Goal: Information Seeking & Learning: Learn about a topic

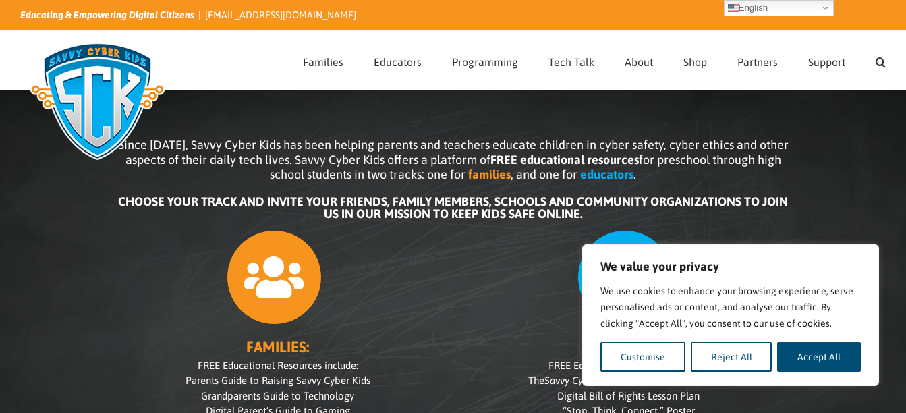
click at [858, 292] on p "We use cookies to enhance your browsing experience, serve personalised ads or c…" at bounding box center [730, 307] width 260 height 49
click at [861, 214] on div "Since [DATE], Savvy Cyber Kids has been helping parents and teachers educate ch…" at bounding box center [453, 305] width 906 height 471
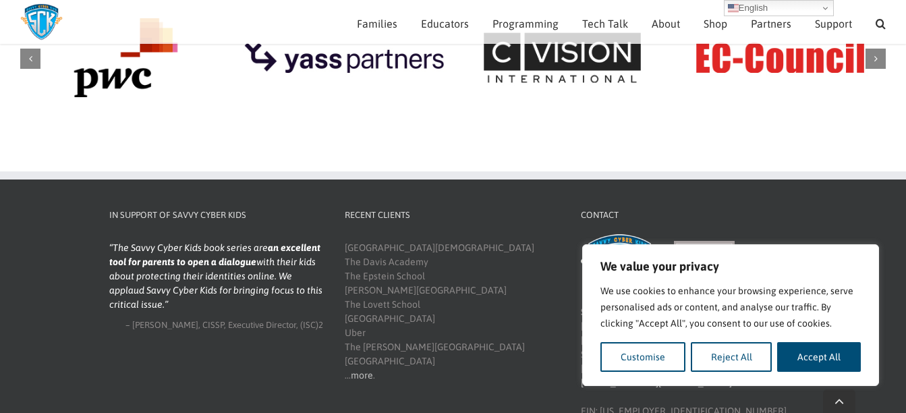
scroll to position [1658, 0]
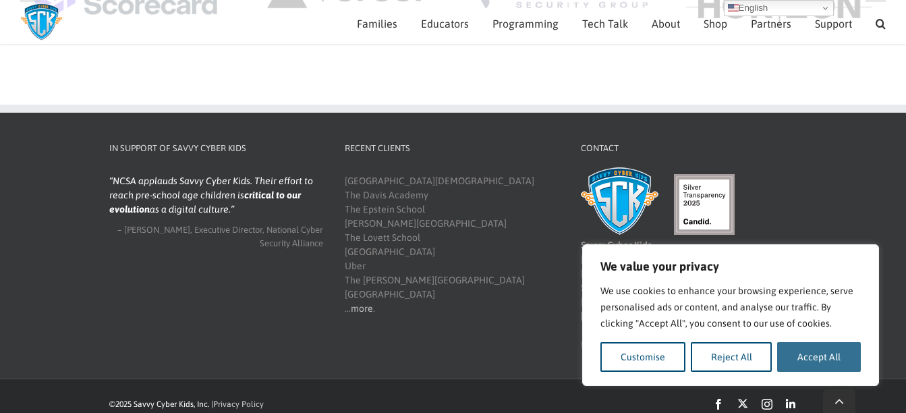
click at [806, 362] on button "Accept All" at bounding box center [819, 357] width 84 height 30
checkbox input "true"
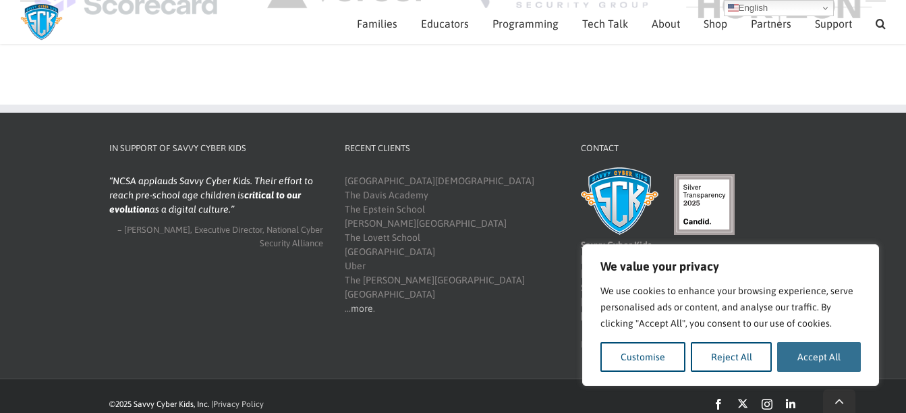
checkbox input "true"
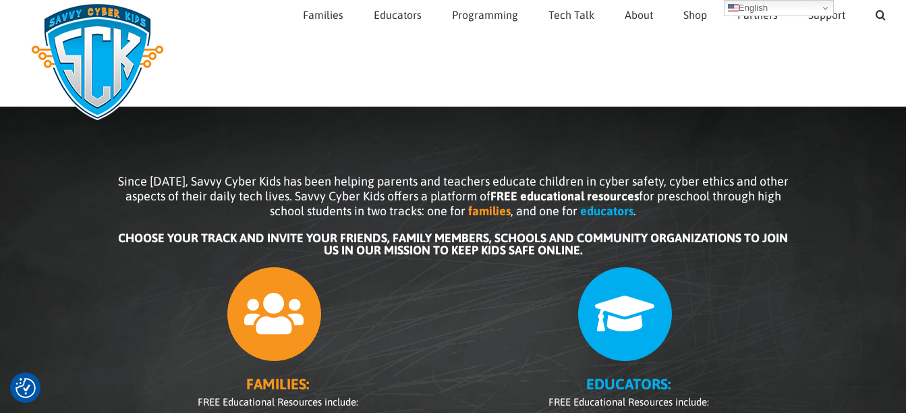
scroll to position [0, 0]
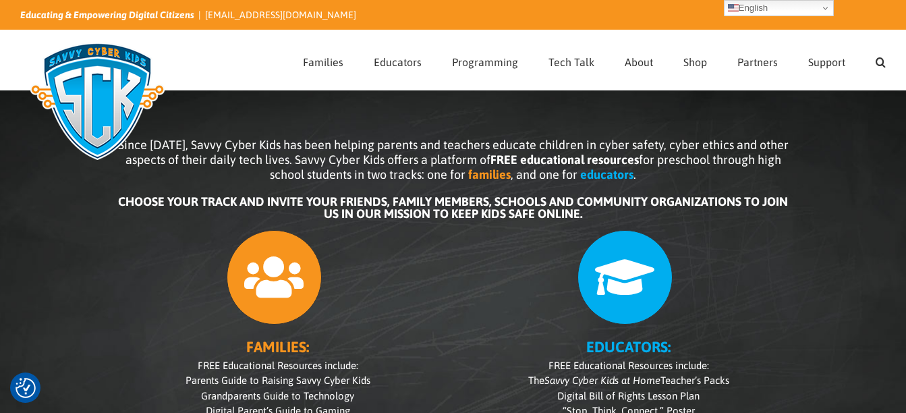
click at [600, 264] on icon at bounding box center [624, 277] width 95 height 95
click at [660, 308] on icon at bounding box center [624, 277] width 95 height 95
click at [665, 337] on div "EDUCATORS: FREE Educational Resources include: The Savvy Cyber Kids at Home Tea…" at bounding box center [629, 365] width 324 height 285
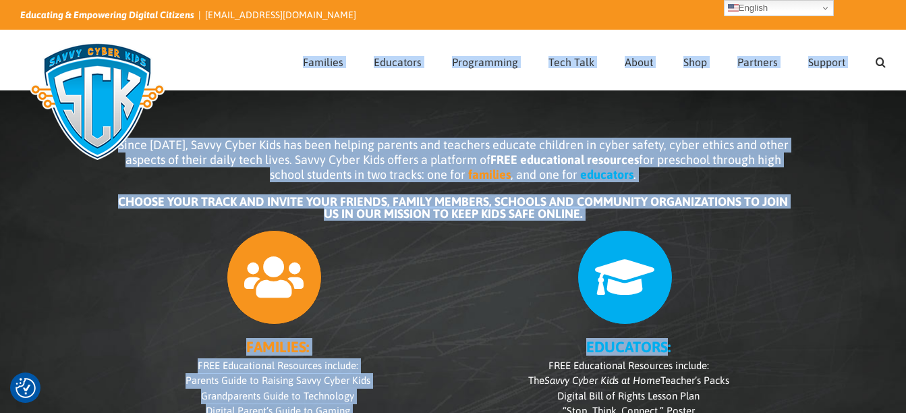
drag, startPoint x: 665, startPoint y: 337, endPoint x: 161, endPoint y: 138, distance: 541.4
click at [572, 215] on b "CHOOSE YOUR TRACK AND INVITE YOUR FRIENDS, FAMILY MEMBERS, SCHOOLS AND COMMUNIT…" at bounding box center [453, 207] width 670 height 26
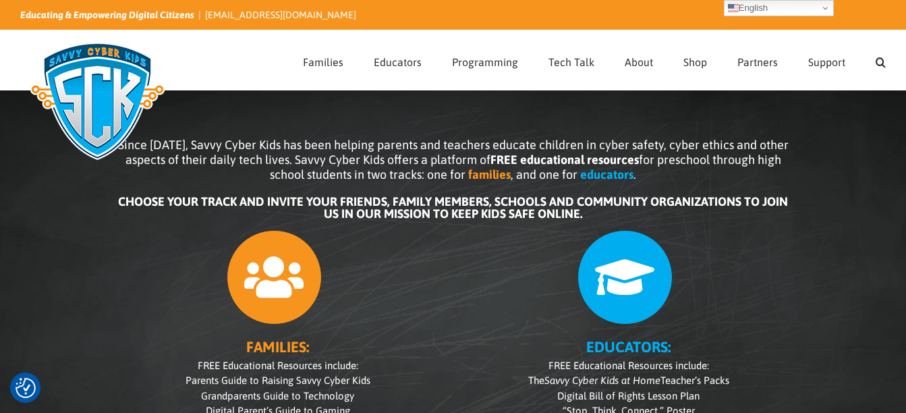
click at [565, 208] on b "CHOOSE YOUR TRACK AND INVITE YOUR FRIENDS, FAMILY MEMBERS, SCHOOLS AND COMMUNIT…" at bounding box center [453, 207] width 670 height 26
click at [581, 206] on b "CHOOSE YOUR TRACK AND INVITE YOUR FRIENDS, FAMILY MEMBERS, SCHOOLS AND COMMUNIT…" at bounding box center [453, 207] width 670 height 26
